Goal: Check status: Check status

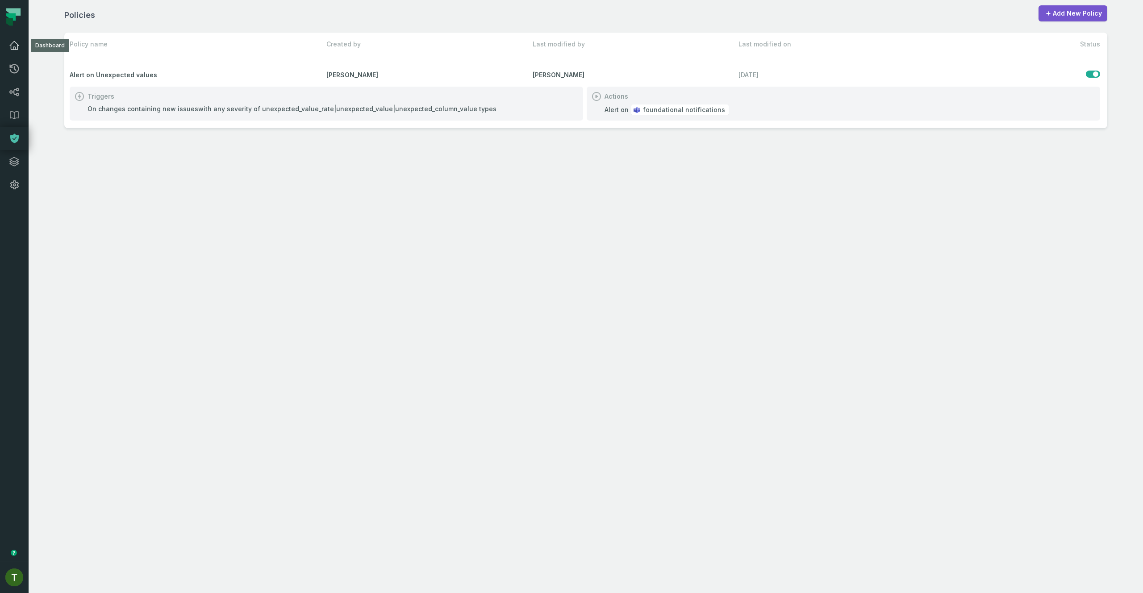
click at [13, 36] on link "Dashboard" at bounding box center [14, 45] width 29 height 23
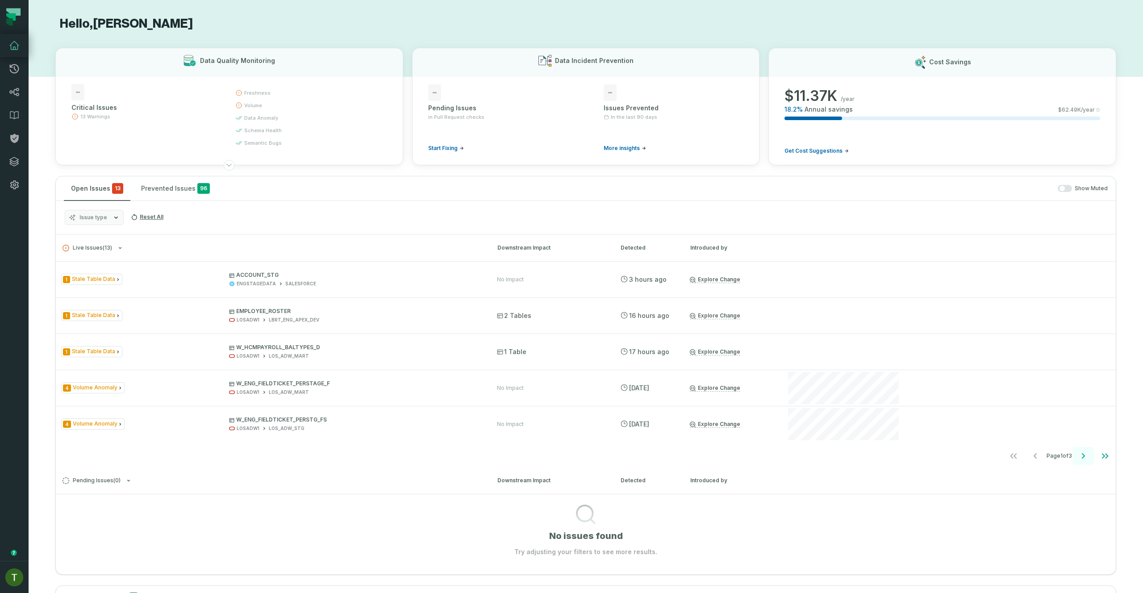
click at [1077, 457] on icon "Go to next page" at bounding box center [1082, 455] width 11 height 11
click at [1081, 455] on icon "Go to next page" at bounding box center [1082, 455] width 3 height 5
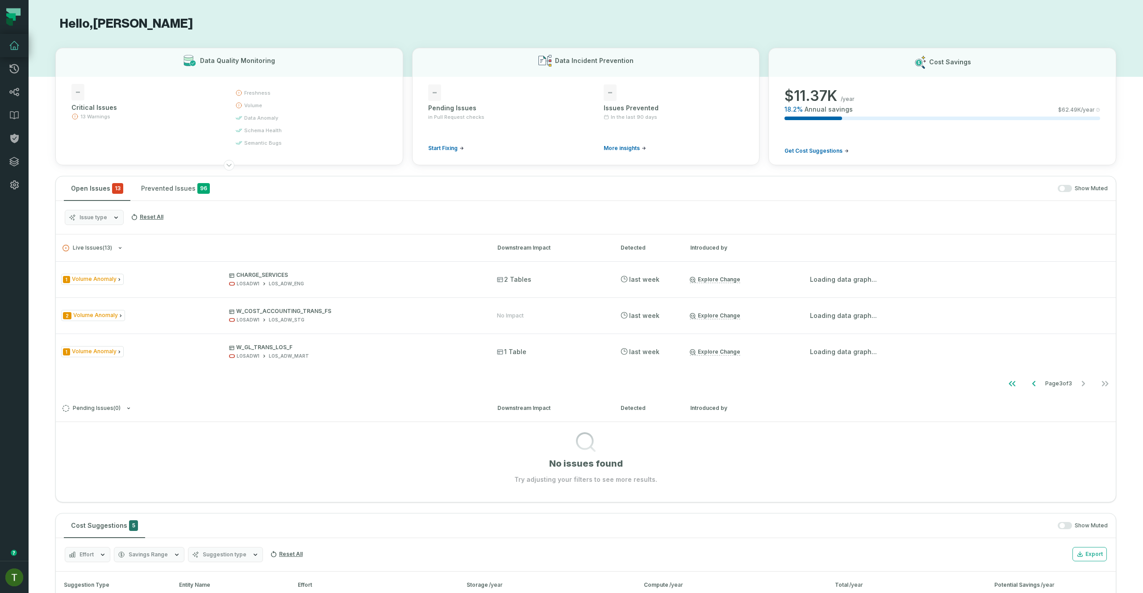
click at [94, 221] on button "Issue type" at bounding box center [94, 217] width 59 height 15
click at [1061, 183] on div "Open Issues 13 Prevented Issues 96 Show Muted" at bounding box center [586, 188] width 1060 height 25
click at [1060, 185] on button "button" at bounding box center [1064, 188] width 14 height 7
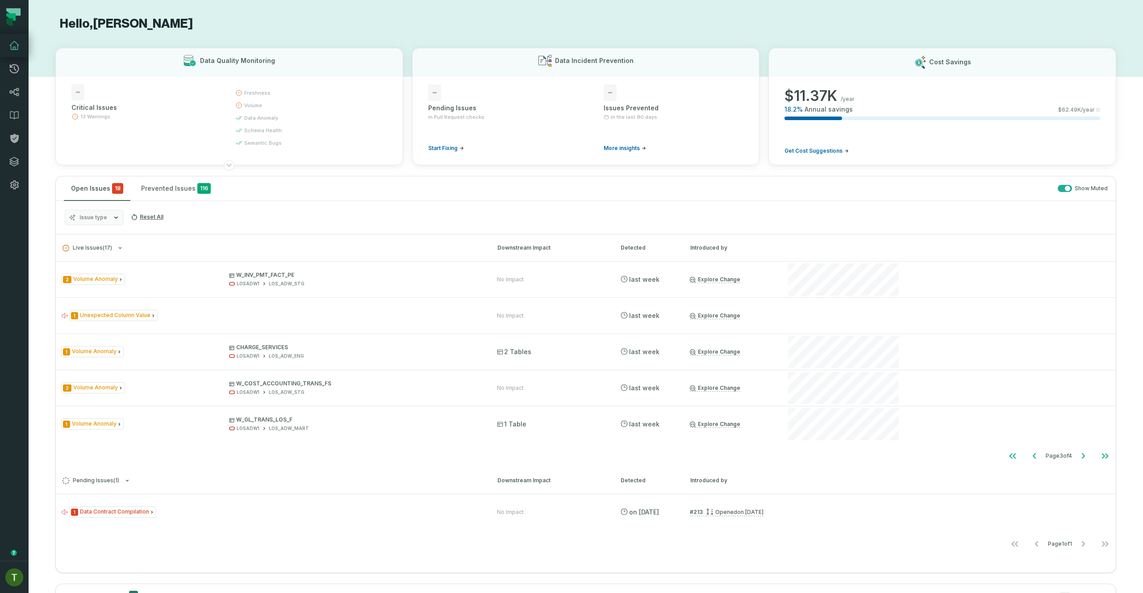
click at [108, 216] on button "Issue type" at bounding box center [94, 217] width 59 height 15
click at [119, 272] on label "Data Contract Compilation" at bounding box center [120, 271] width 111 height 18
click at [78, 272] on button "Data Contract Compilation" at bounding box center [74, 271] width 7 height 7
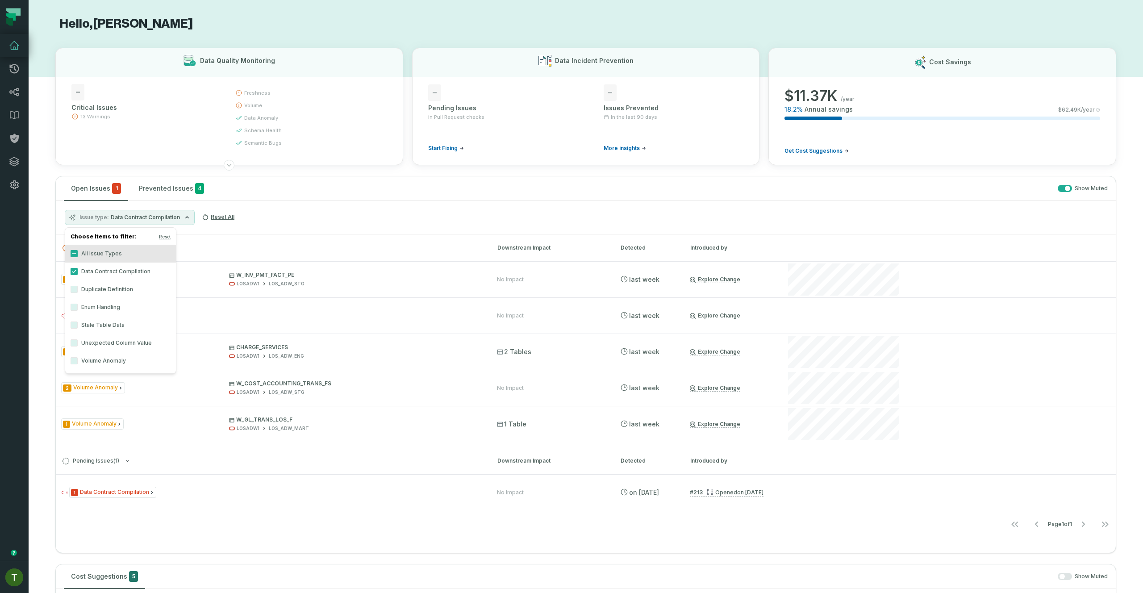
click at [127, 337] on label "Unexpected Column Value" at bounding box center [120, 343] width 111 height 18
click at [78, 339] on button "Unexpected Column Value" at bounding box center [74, 342] width 7 height 7
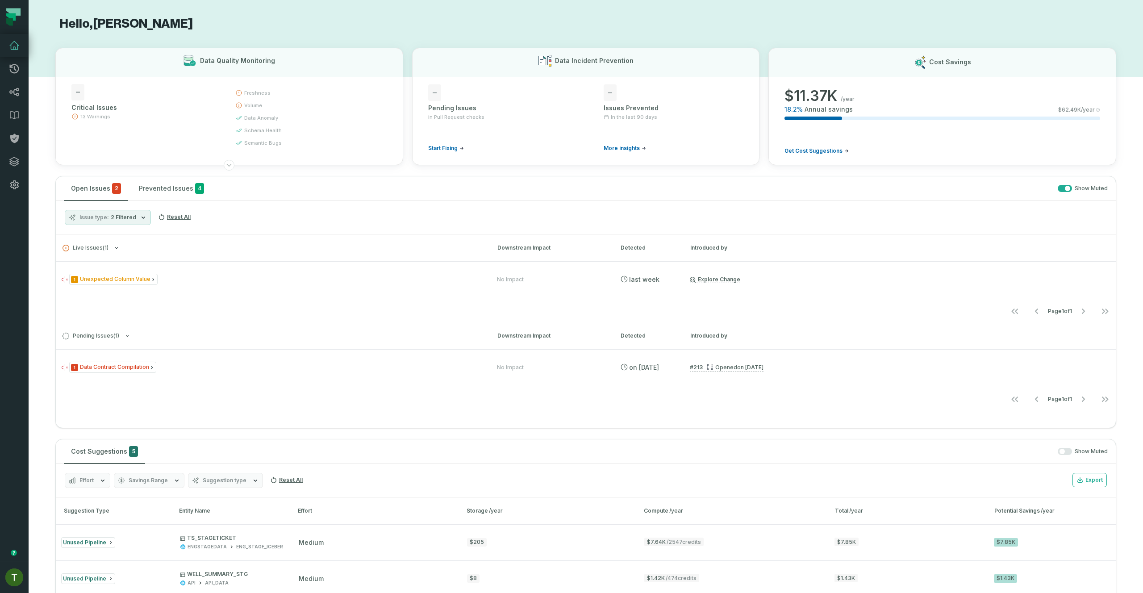
click at [342, 222] on div "Issue type 2 Filtered Reset All" at bounding box center [586, 217] width 1060 height 33
click at [17, 177] on link "Settings" at bounding box center [14, 184] width 29 height 23
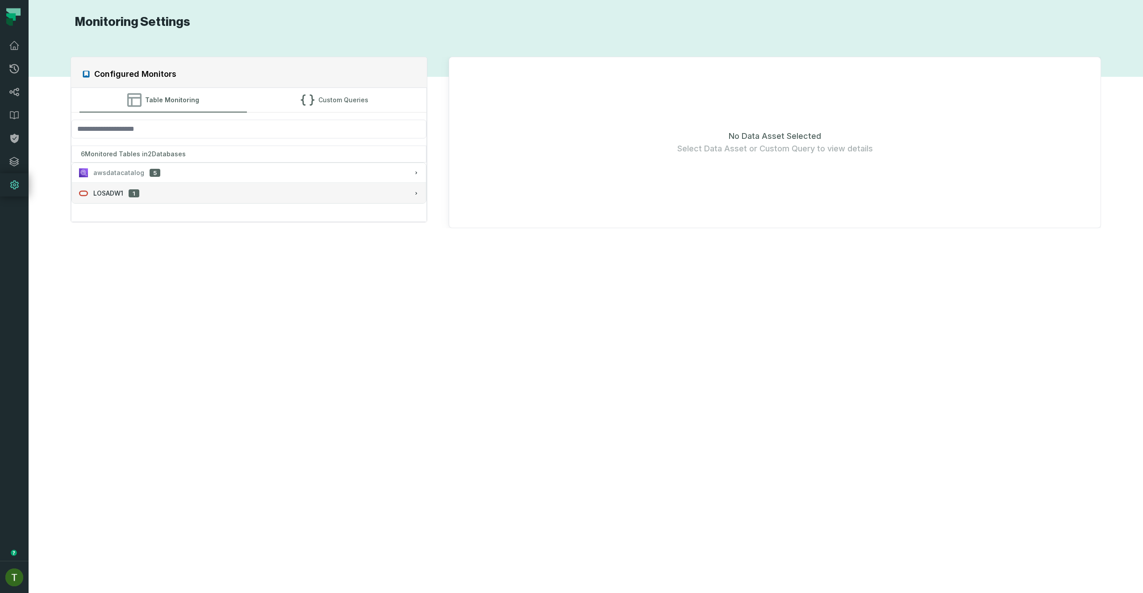
click at [201, 186] on button "LOSADW1 1" at bounding box center [249, 193] width 354 height 20
click at [201, 170] on div "awsdatacatalog 5" at bounding box center [249, 172] width 340 height 9
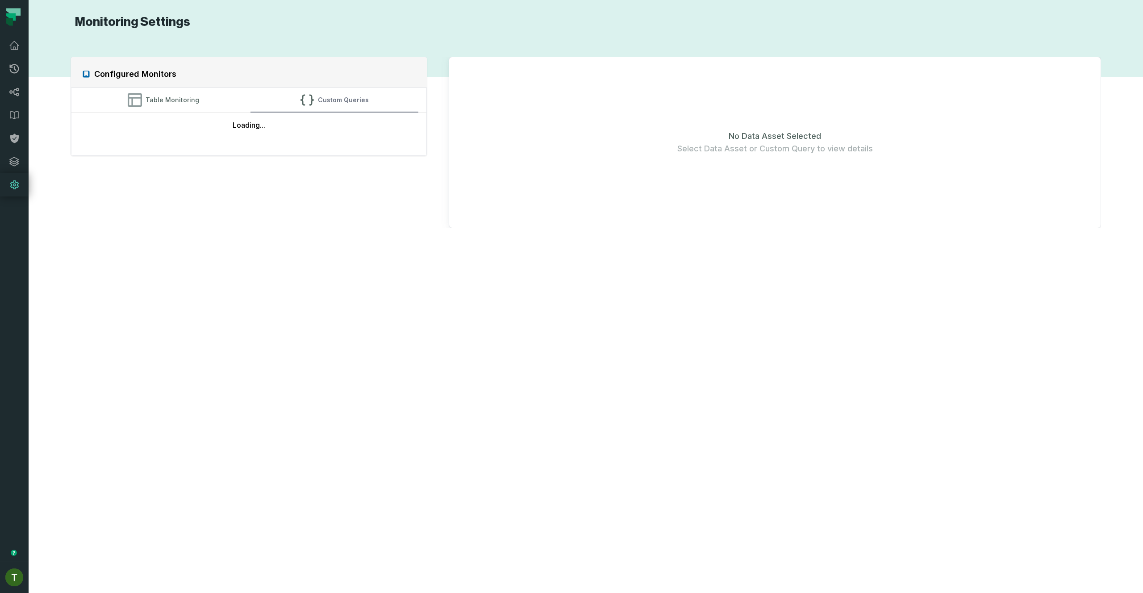
drag, startPoint x: 295, startPoint y: 107, endPoint x: 309, endPoint y: 108, distance: 13.9
click at [309, 108] on button "Custom Queries" at bounding box center [334, 100] width 168 height 24
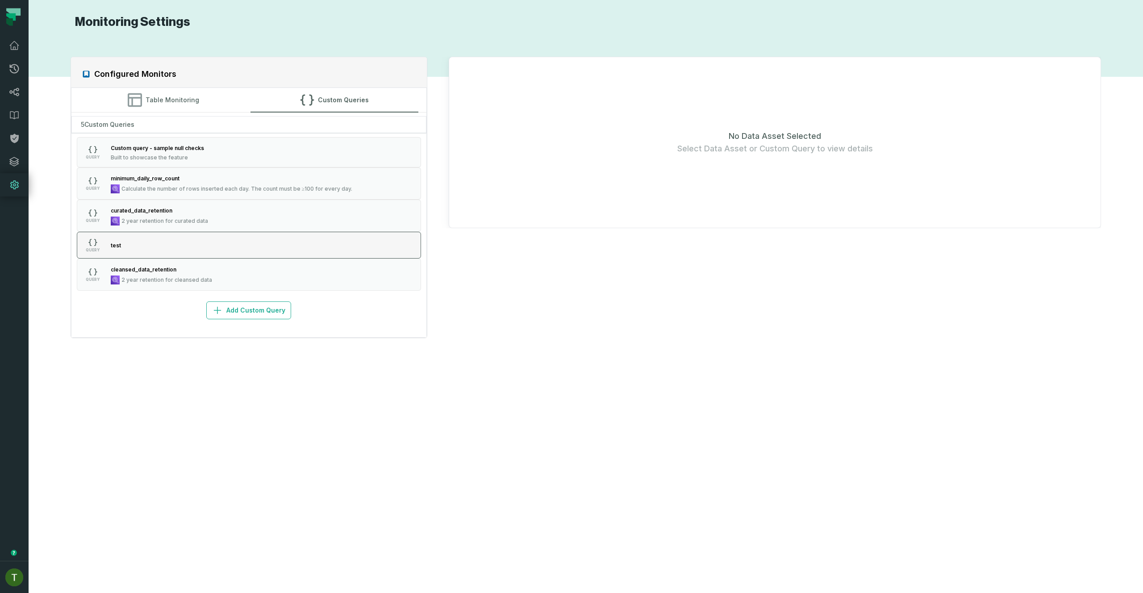
click at [229, 245] on button "QUERY test" at bounding box center [249, 245] width 345 height 27
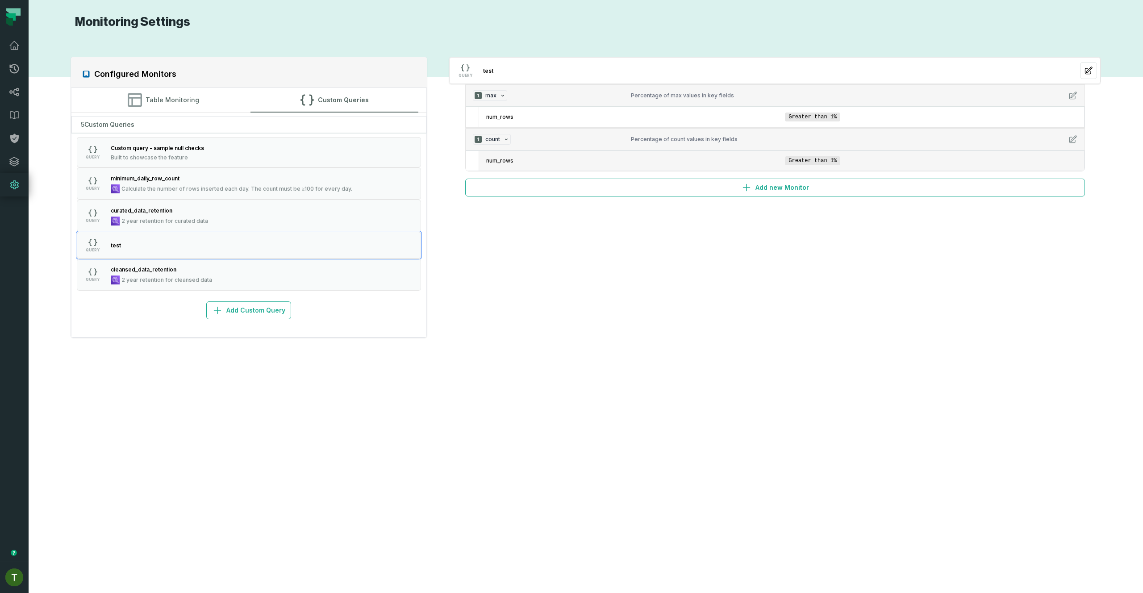
click at [624, 160] on span "num_rows" at bounding box center [633, 160] width 295 height 7
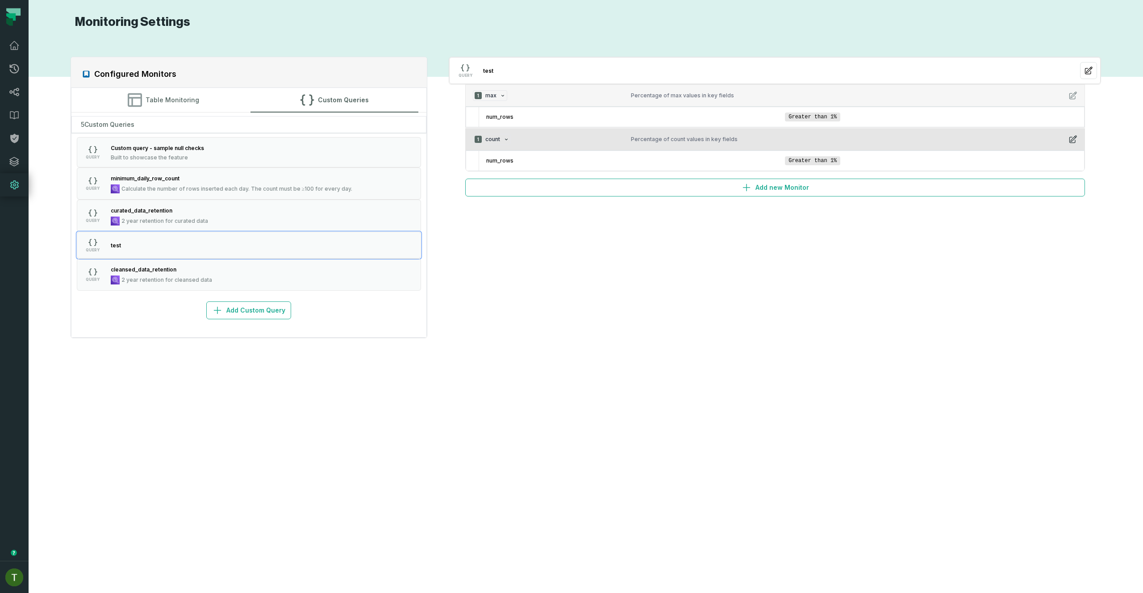
click at [1072, 138] on icon "button" at bounding box center [1072, 139] width 9 height 9
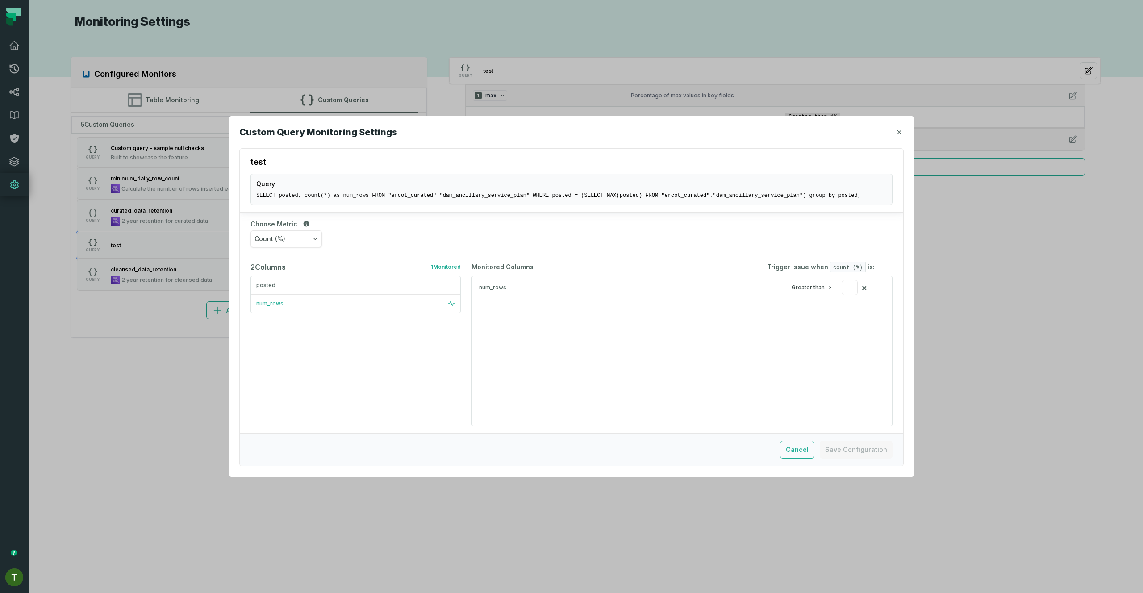
click at [898, 133] on icon "button" at bounding box center [898, 131] width 5 height 5
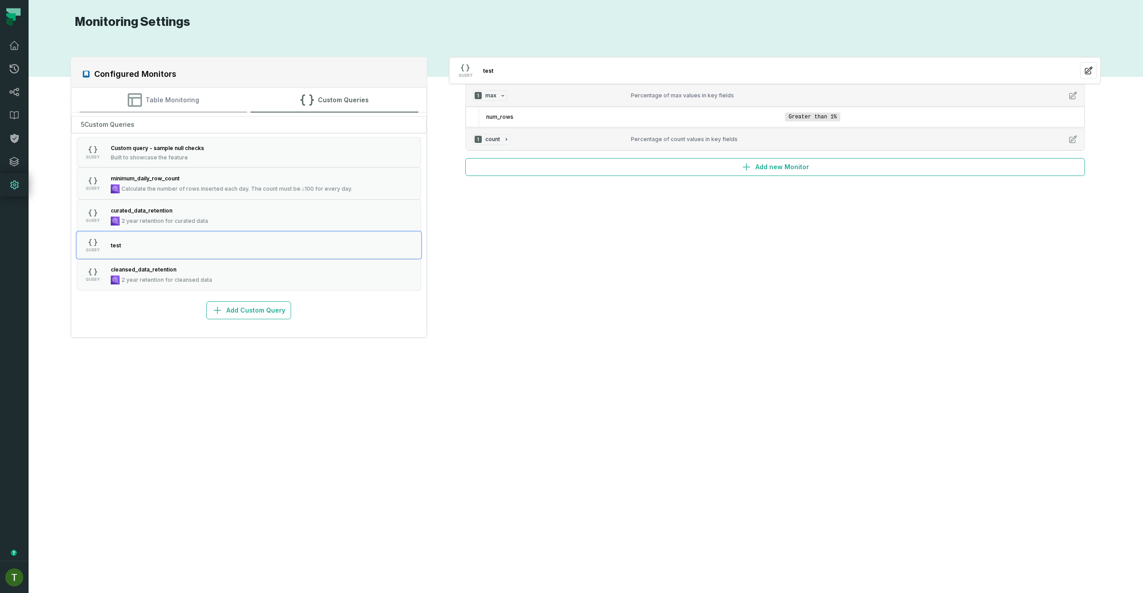
click at [208, 109] on button "Table Monitoring" at bounding box center [163, 100] width 168 height 24
click at [342, 92] on button "Custom Queries" at bounding box center [334, 100] width 168 height 24
click at [182, 102] on button "Table Monitoring" at bounding box center [163, 100] width 168 height 24
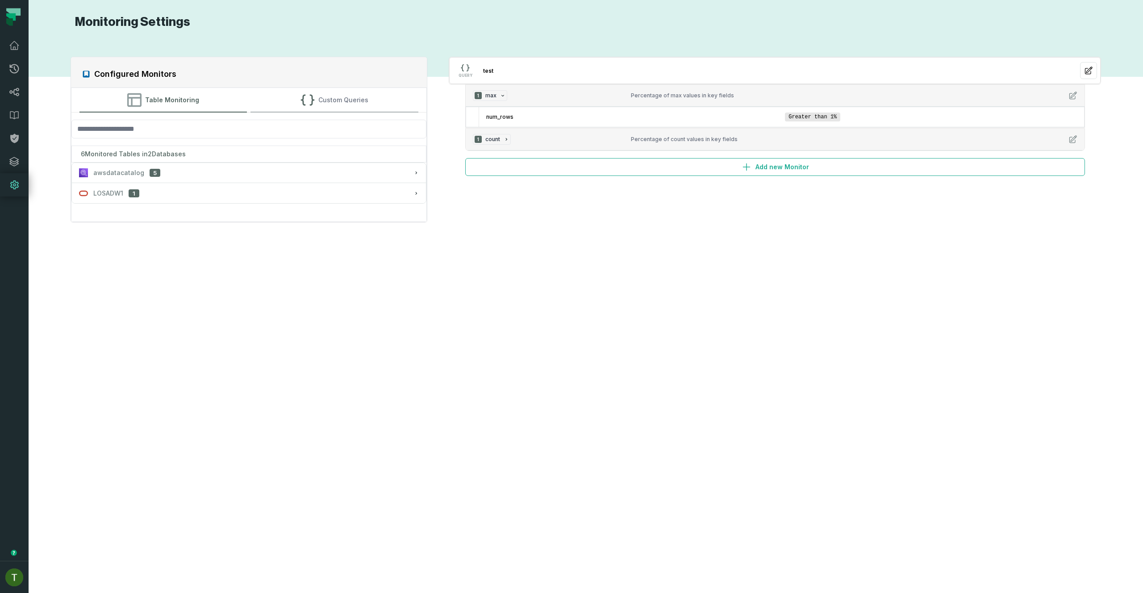
click at [327, 103] on button "Custom Queries" at bounding box center [334, 100] width 168 height 24
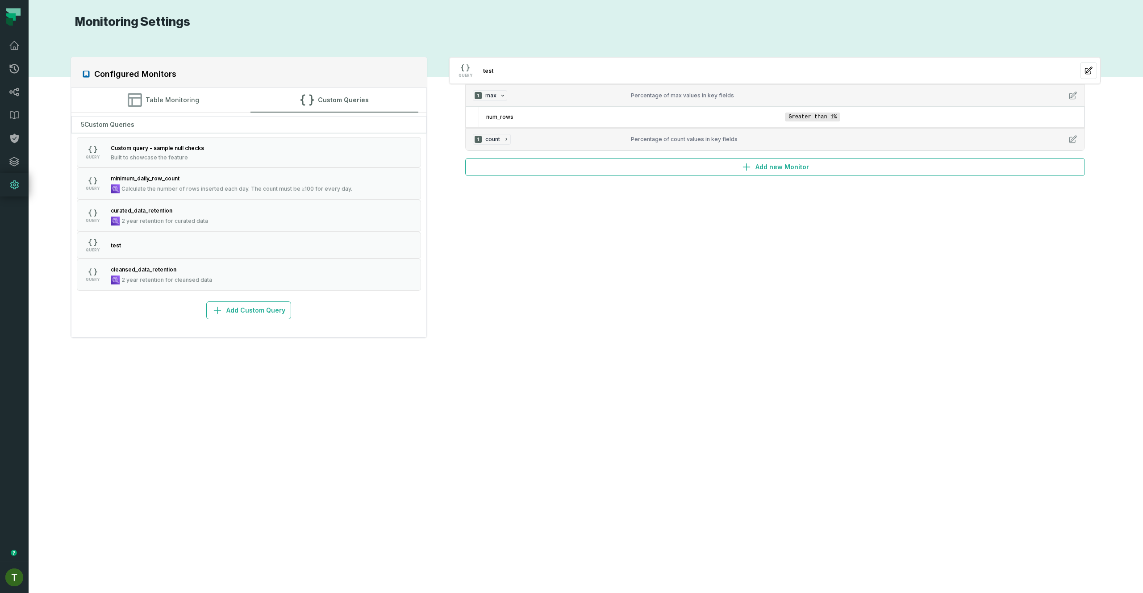
click at [551, 256] on div "Configured Monitors Table Monitoring Custom Queries 5 Custom Queries QUERY Cust…" at bounding box center [585, 311] width 1096 height 541
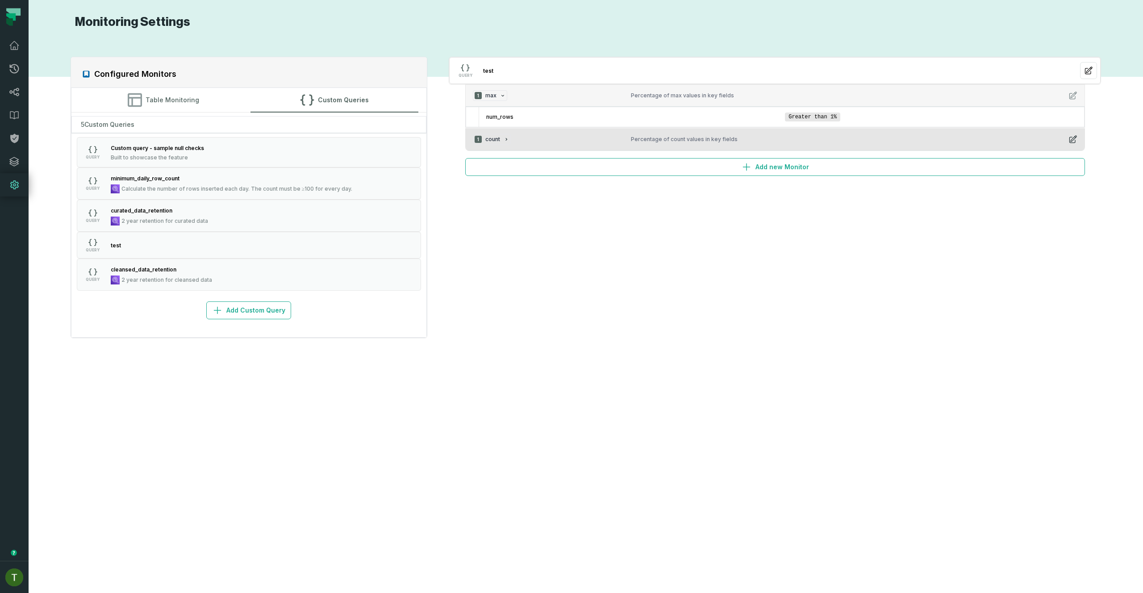
click at [578, 137] on div "1 count" at bounding box center [548, 139] width 151 height 11
